Goal: Task Accomplishment & Management: Use online tool/utility

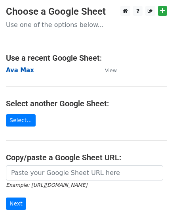
click at [17, 69] on strong "Ava Max" at bounding box center [20, 70] width 28 height 7
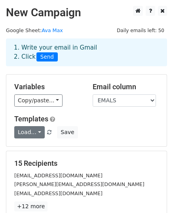
click at [35, 134] on link "Load..." at bounding box center [29, 132] width 31 height 12
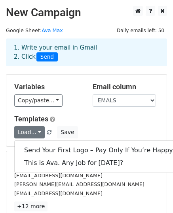
click at [71, 99] on div "Copy/paste... {{EMALS}}" at bounding box center [47, 100] width 67 height 12
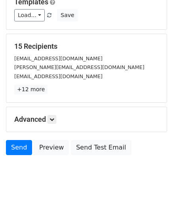
scroll to position [125, 0]
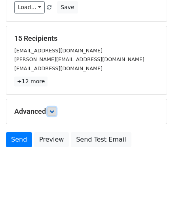
click at [52, 111] on icon at bounding box center [52, 111] width 5 height 5
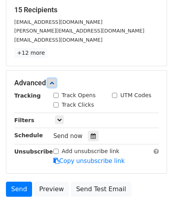
scroll to position [181, 0]
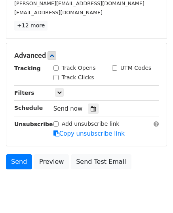
click at [55, 68] on input "Track Opens" at bounding box center [56, 67] width 5 height 5
checkbox input "true"
click at [55, 75] on input "Track Clicks" at bounding box center [56, 77] width 5 height 5
checkbox input "true"
click at [114, 66] on input "UTM Codes" at bounding box center [114, 67] width 5 height 5
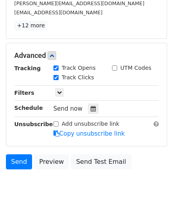
checkbox input "true"
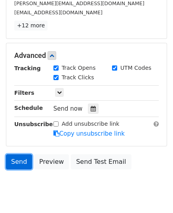
click at [25, 157] on link "Send" at bounding box center [19, 161] width 26 height 15
